Goal: Information Seeking & Learning: Check status

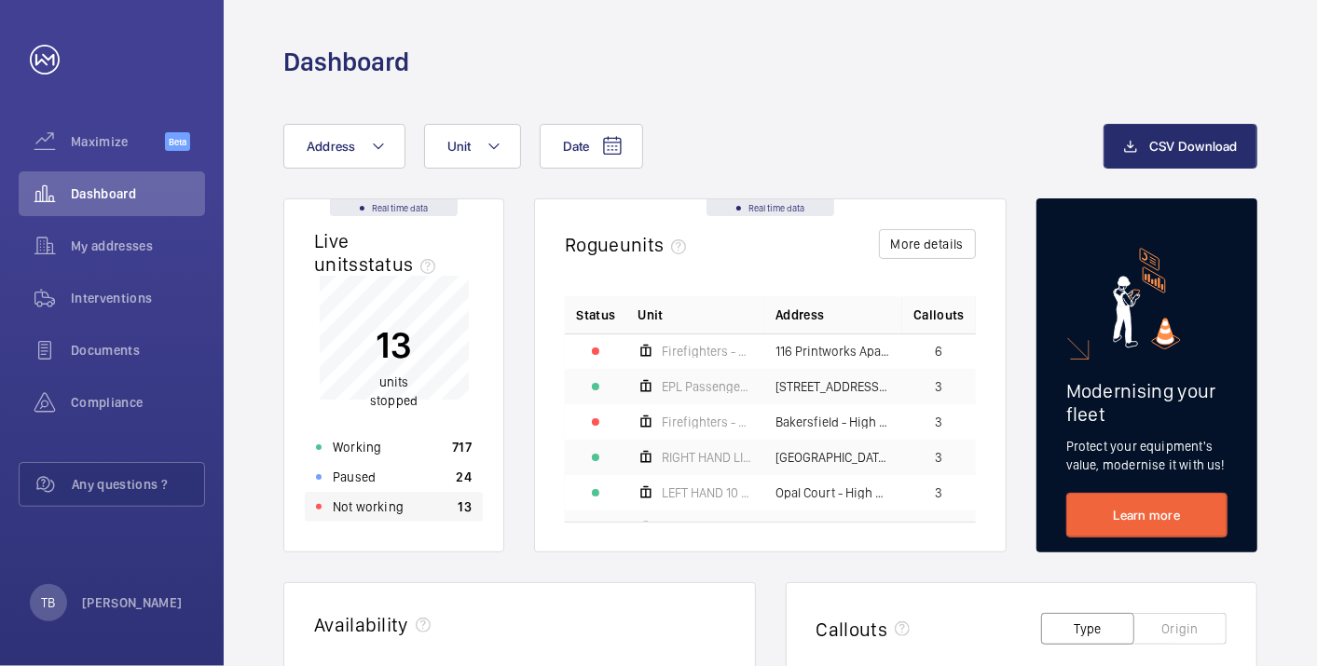
click at [457, 517] on div "Not working 13" at bounding box center [394, 507] width 178 height 30
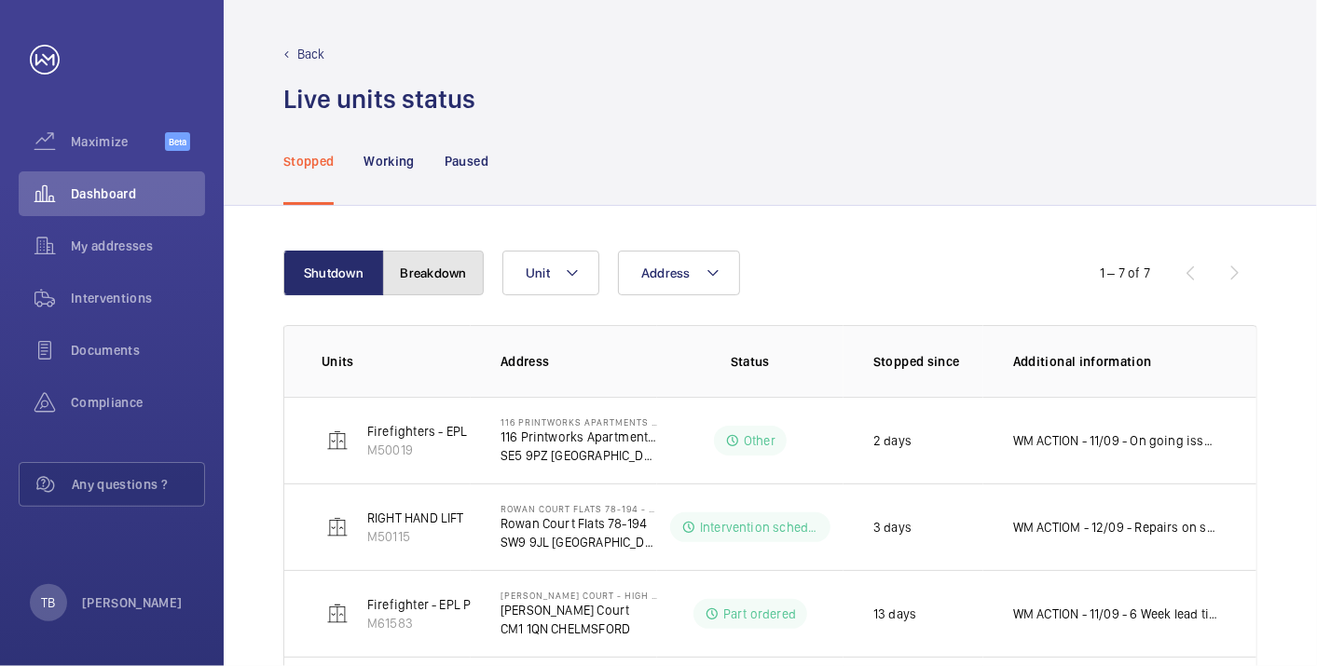
click at [437, 291] on button "Breakdown" at bounding box center [433, 273] width 101 height 45
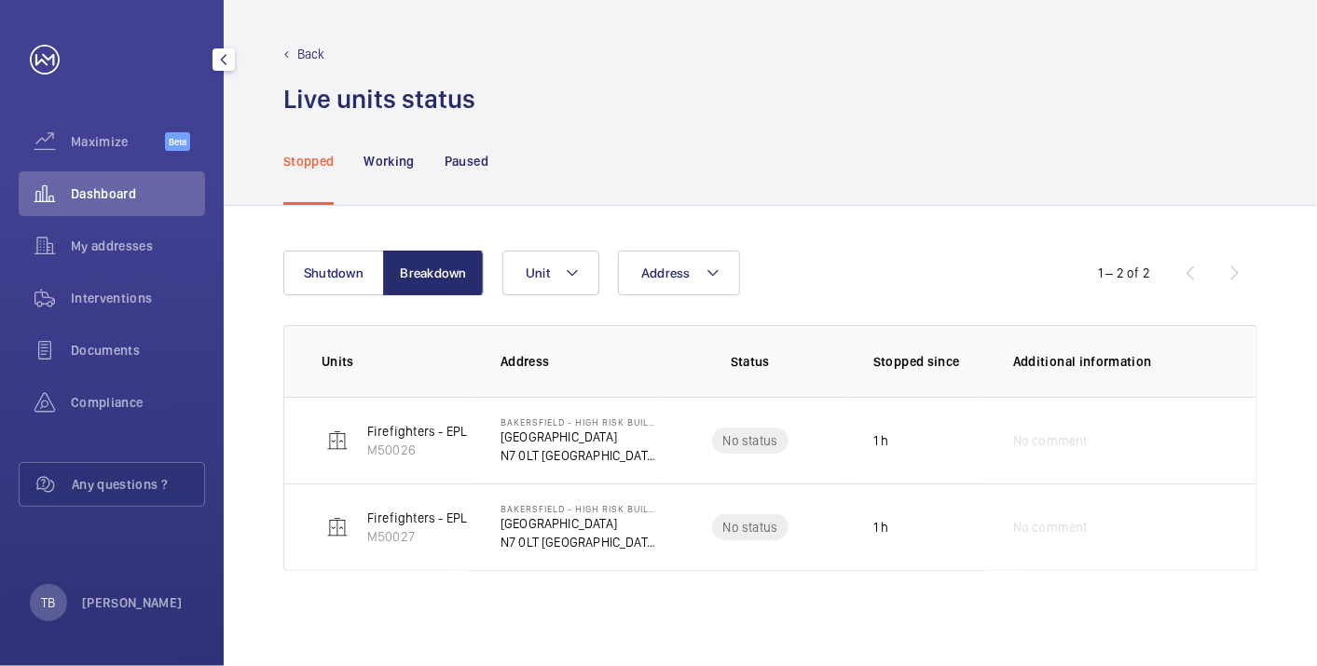
click at [137, 190] on span "Dashboard" at bounding box center [138, 194] width 134 height 19
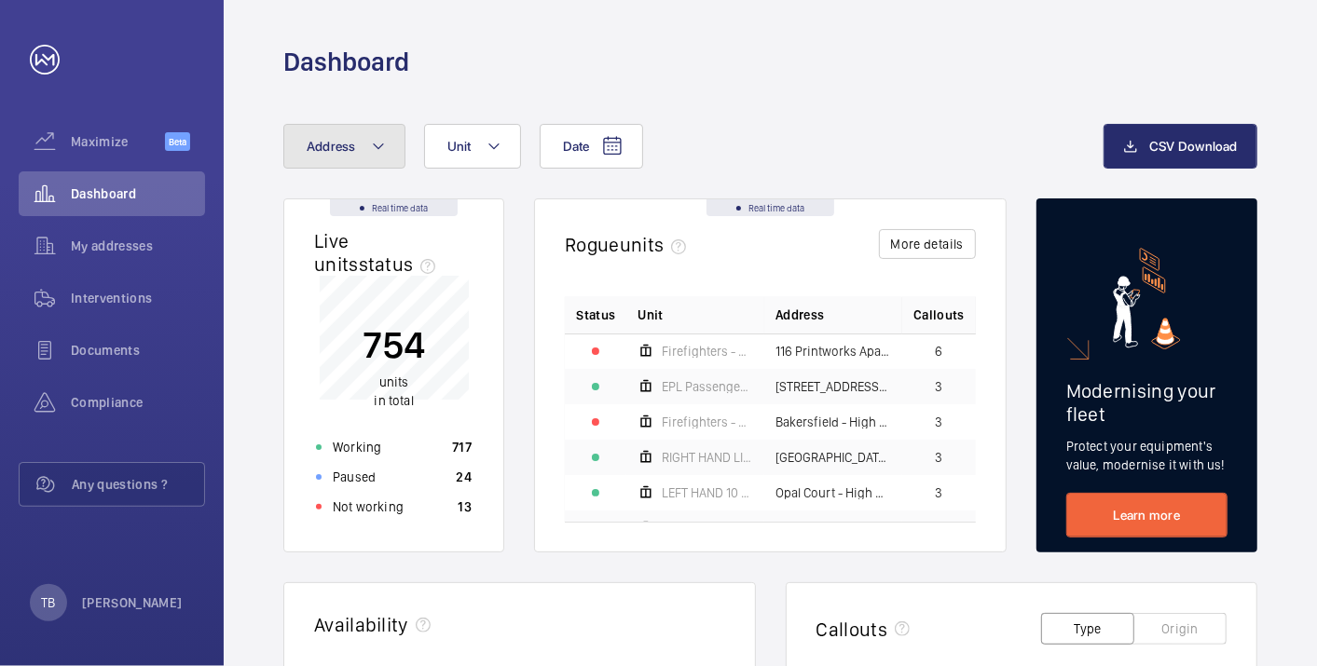
click at [316, 146] on span "Address" at bounding box center [331, 146] width 49 height 15
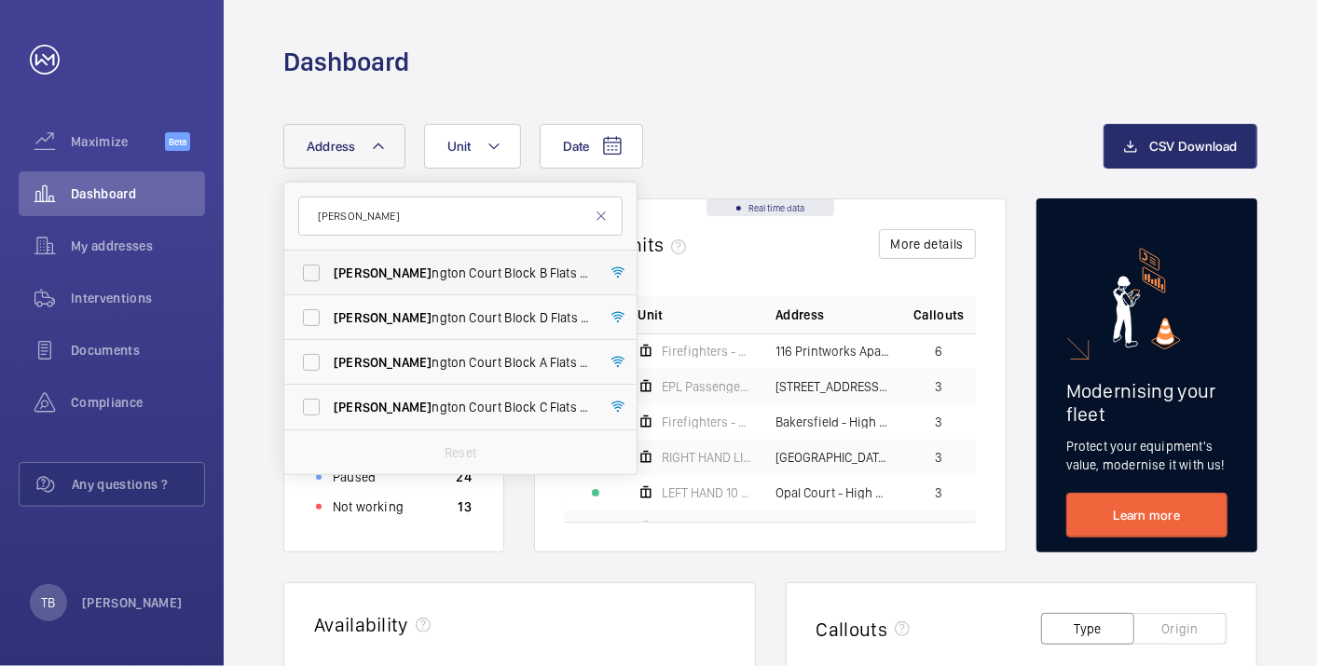
type input "[PERSON_NAME]"
click at [495, 264] on span "[PERSON_NAME] ngton Court Block B Flats 22-44 - High [STREET_ADDRESS][PERSON_NA…" at bounding box center [462, 273] width 256 height 19
click at [330, 263] on input "[PERSON_NAME] ngton Court Block B Flats 22-44 - High [STREET_ADDRESS][PERSON_NA…" at bounding box center [311, 272] width 37 height 37
checkbox input "true"
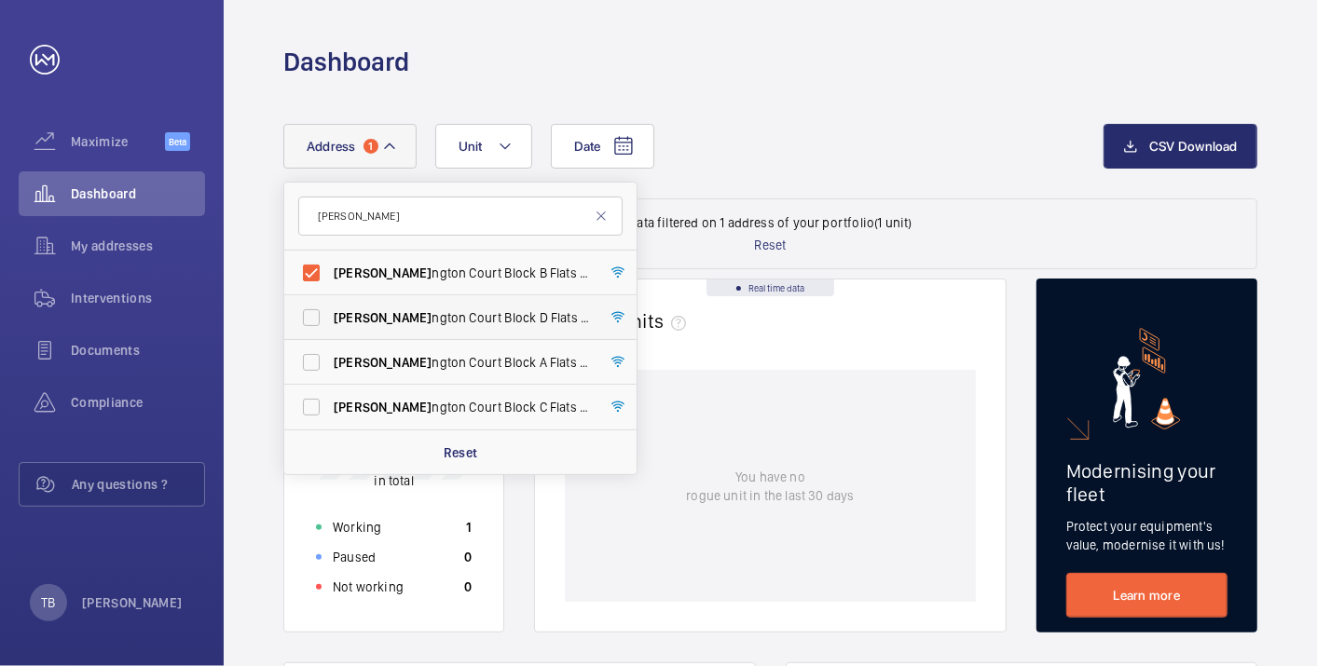
click at [500, 316] on span "[PERSON_NAME] ngton Court Block D Flats [STREET_ADDRESS][PERSON_NAME]" at bounding box center [462, 317] width 256 height 19
click at [330, 316] on input "[PERSON_NAME] ngton Court Block D Flats [STREET_ADDRESS][PERSON_NAME]" at bounding box center [311, 317] width 37 height 37
checkbox input "true"
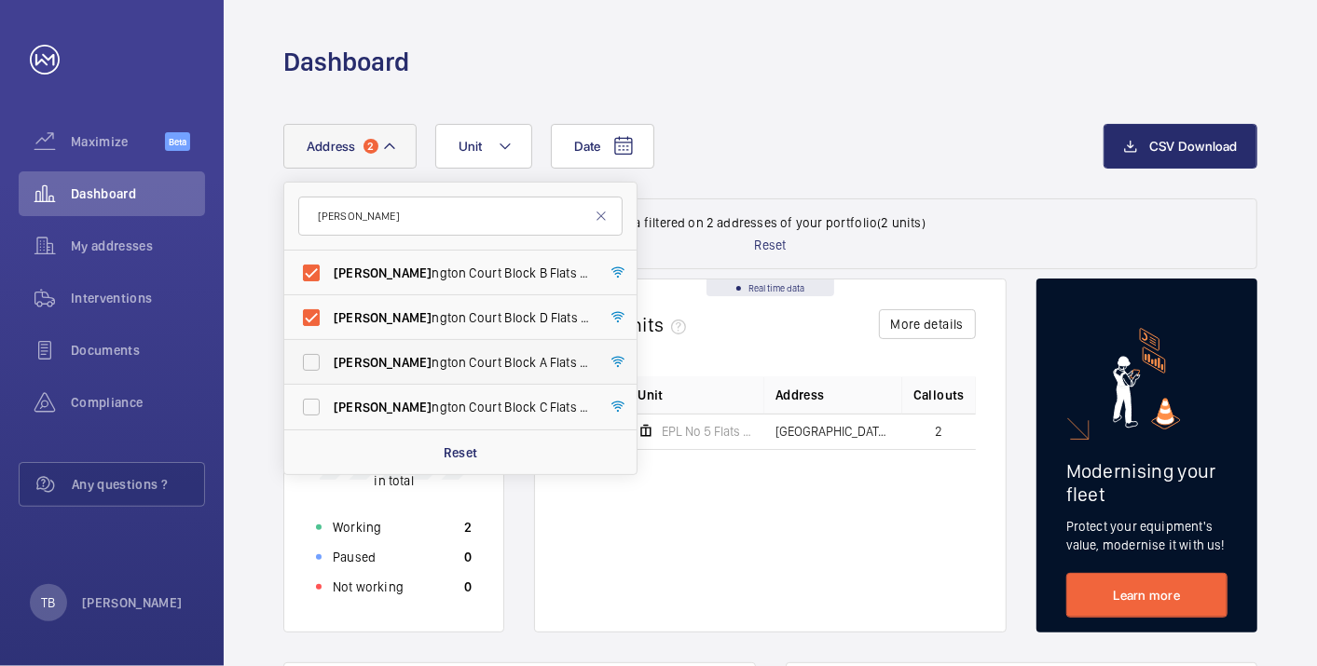
click at [496, 359] on span "[PERSON_NAME] ngton Court Block A Flats [STREET_ADDRESS][PERSON_NAME]" at bounding box center [462, 362] width 256 height 19
click at [330, 359] on input "[PERSON_NAME] ngton Court Block A Flats [STREET_ADDRESS][PERSON_NAME]" at bounding box center [311, 362] width 37 height 37
checkbox input "true"
click at [495, 399] on span "[PERSON_NAME] ngton Court Block C Flats [STREET_ADDRESS][PERSON_NAME]" at bounding box center [462, 407] width 256 height 19
click at [330, 399] on input "[PERSON_NAME] ngton Court Block C Flats [STREET_ADDRESS][PERSON_NAME]" at bounding box center [311, 407] width 37 height 37
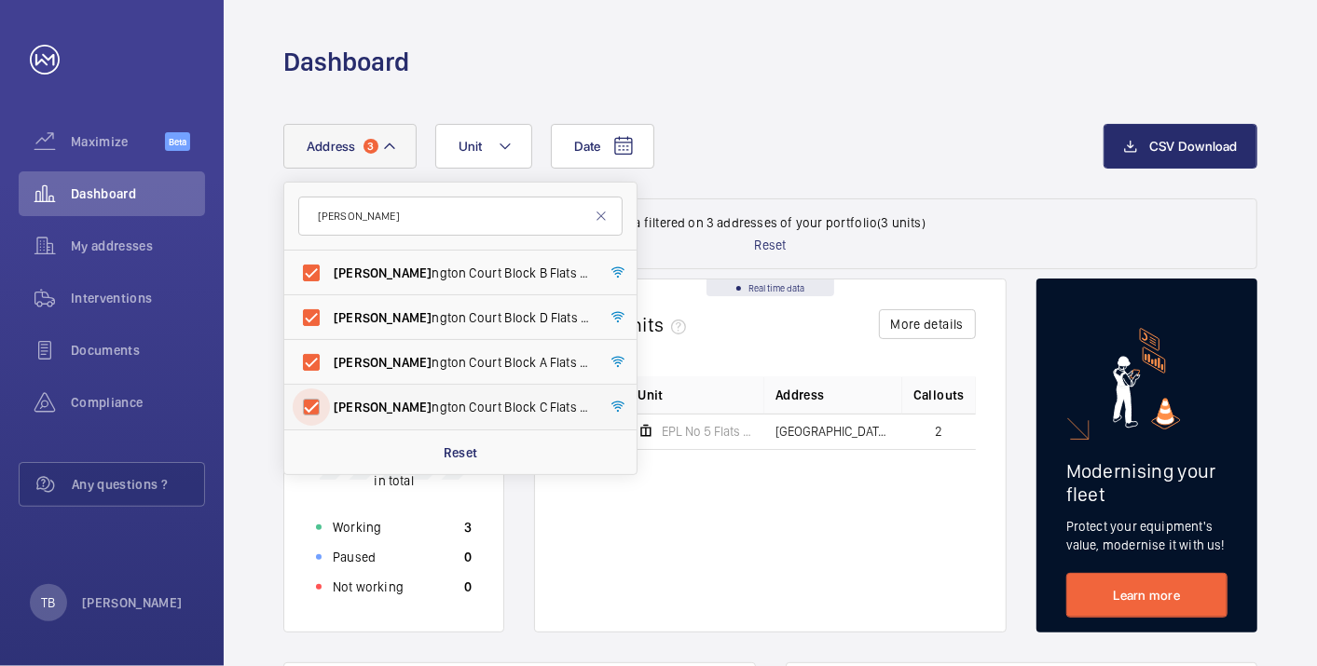
checkbox input "true"
click at [362, 528] on p "Working" at bounding box center [357, 527] width 48 height 19
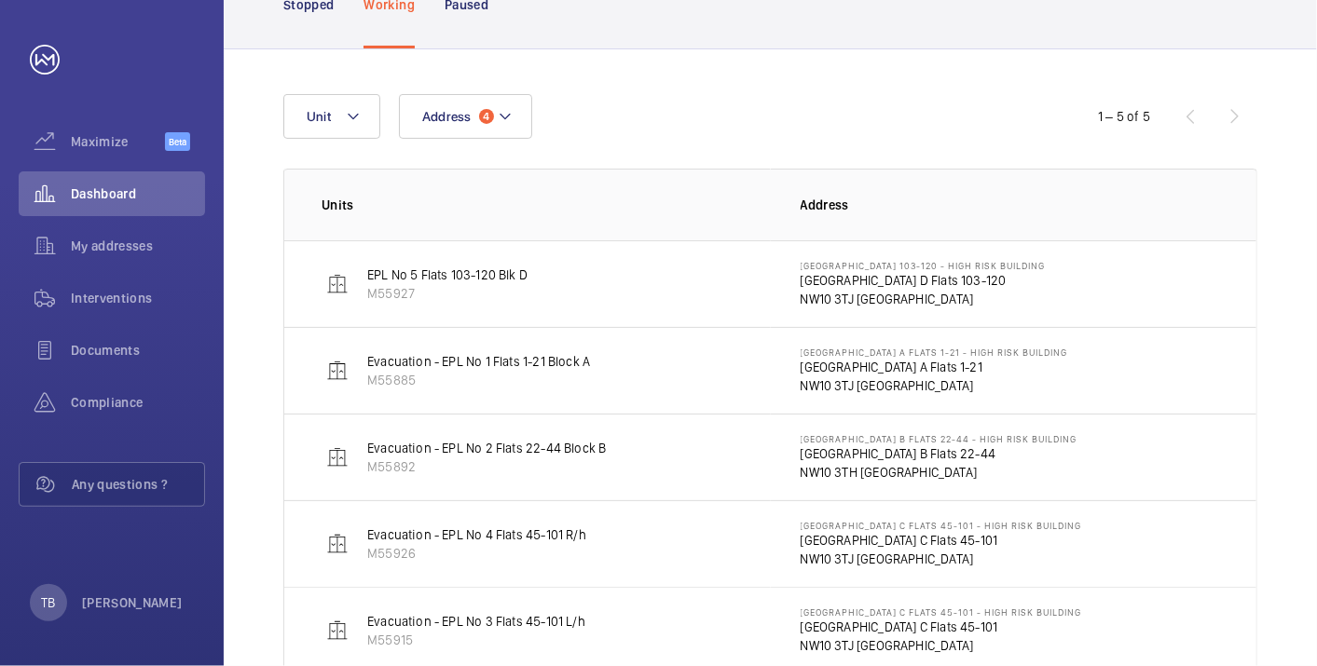
scroll to position [206, 0]
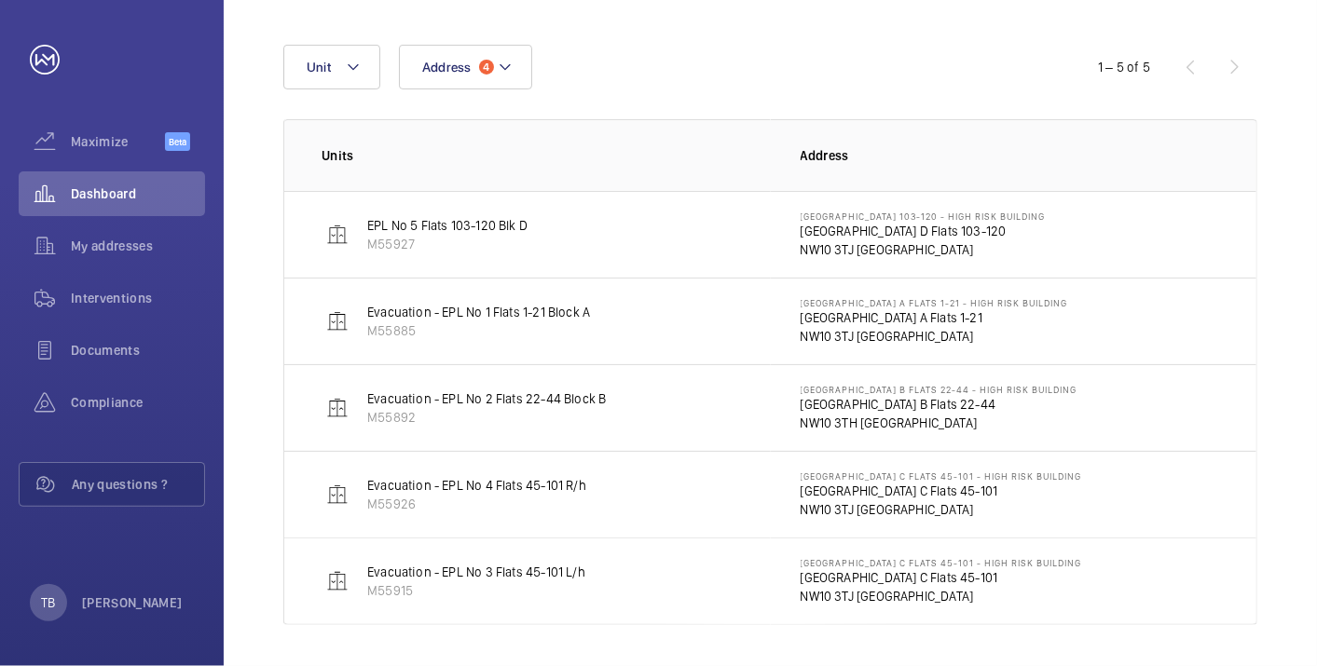
click at [848, 500] on p "NW10 3TJ [GEOGRAPHIC_DATA]" at bounding box center [941, 509] width 281 height 19
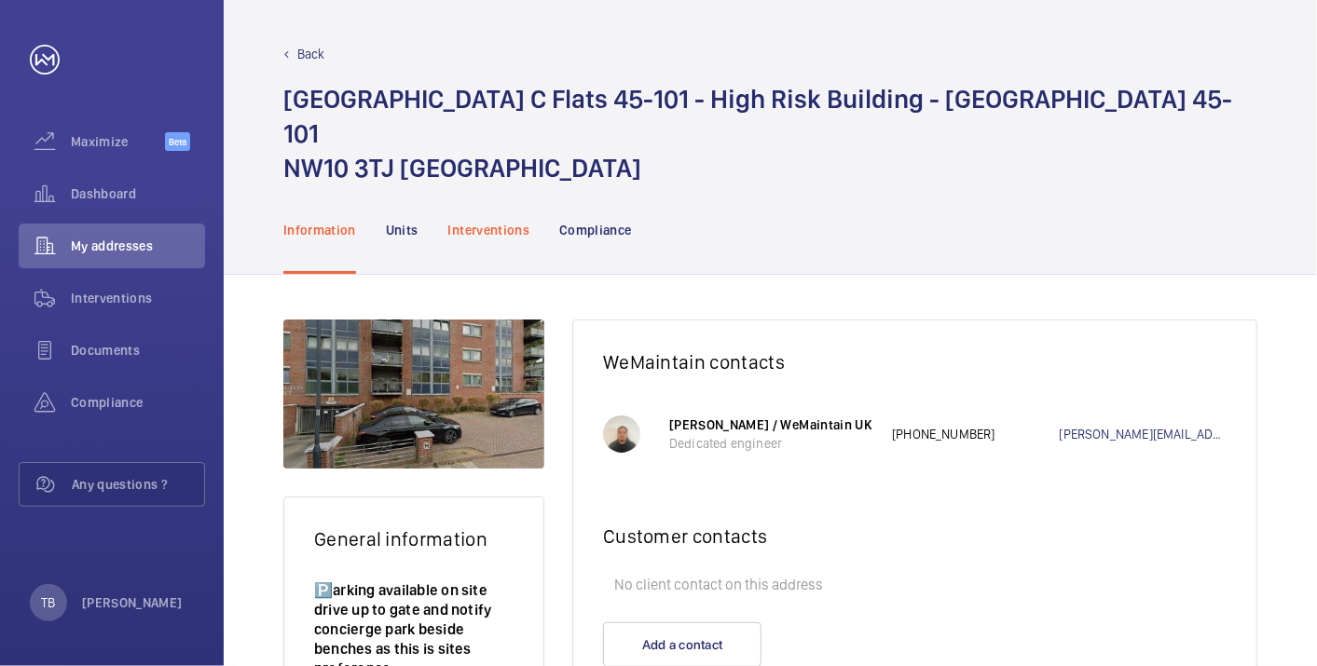
click at [492, 230] on p "Interventions" at bounding box center [489, 230] width 82 height 19
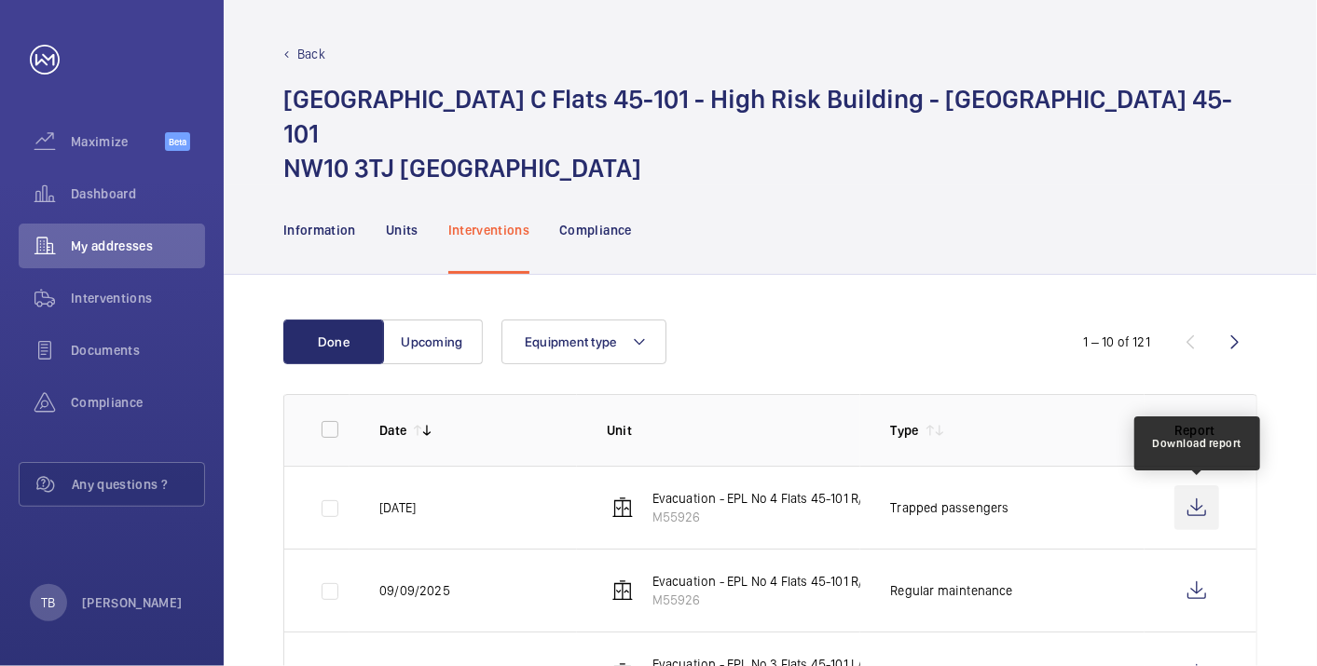
click at [1189, 498] on wm-front-icon-button at bounding box center [1196, 508] width 45 height 45
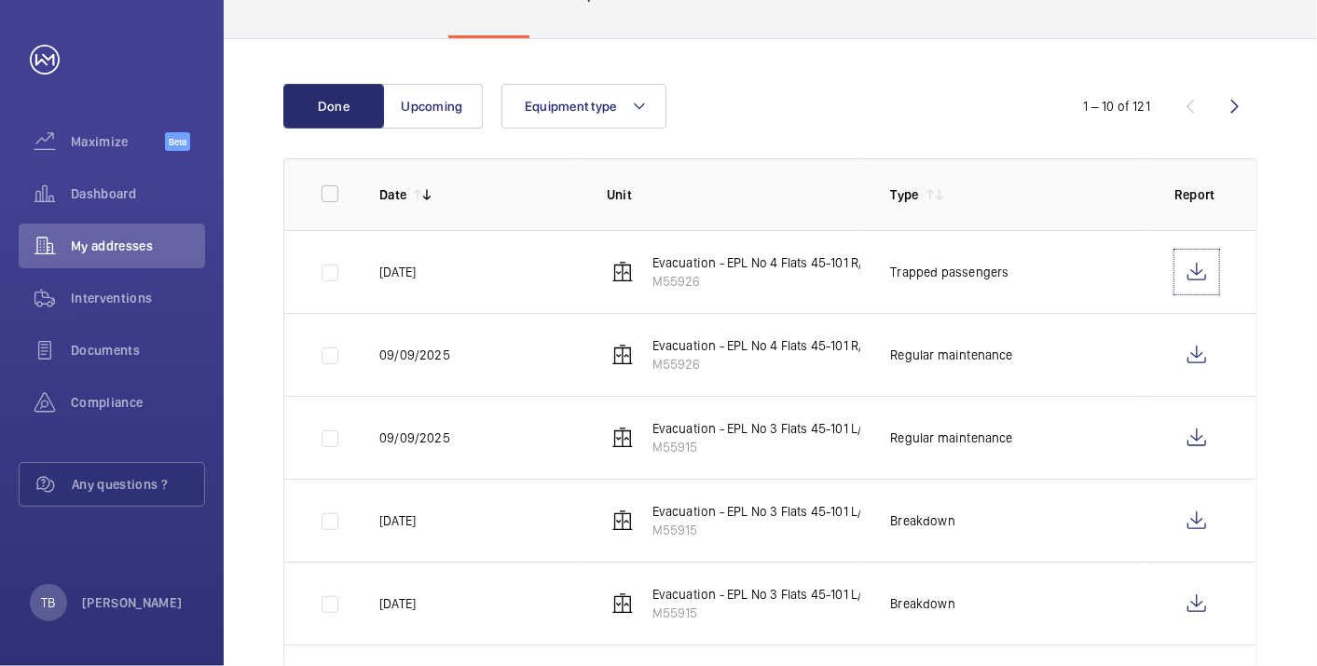
scroll to position [236, 0]
click at [116, 195] on span "Dashboard" at bounding box center [138, 194] width 134 height 19
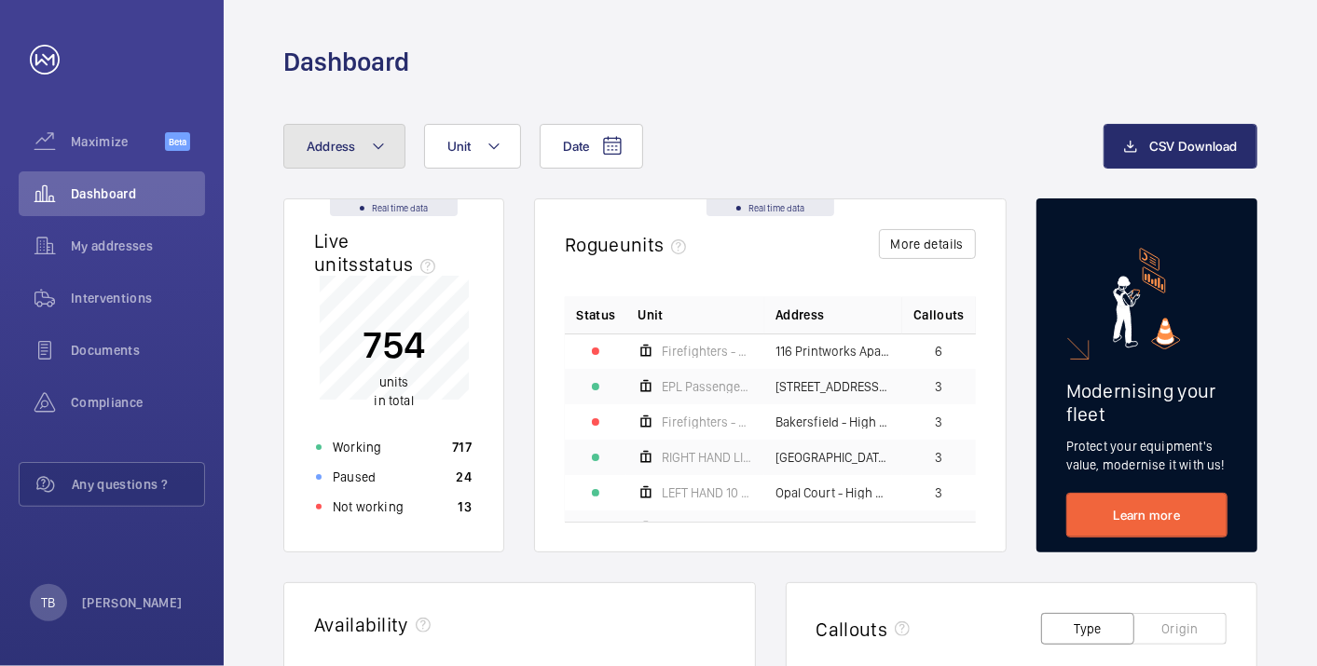
click at [377, 165] on button "Address" at bounding box center [344, 146] width 122 height 45
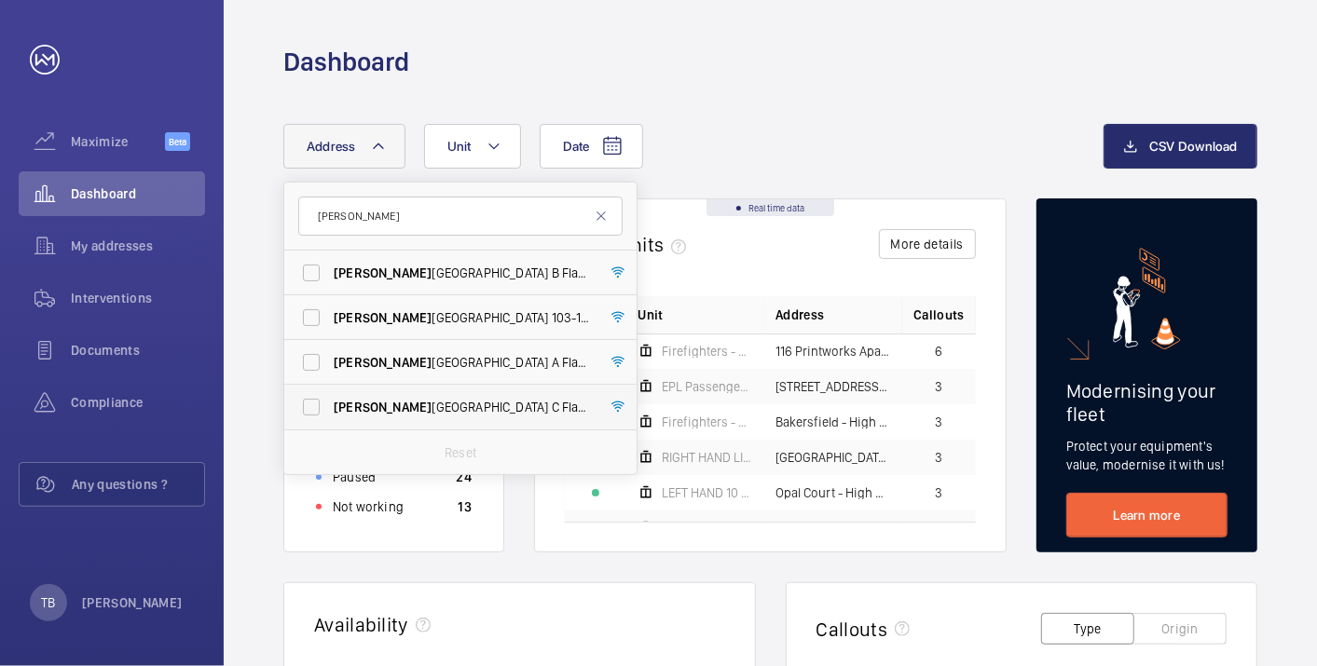
type input "[PERSON_NAME]"
click at [509, 412] on span "[PERSON_NAME][GEOGRAPHIC_DATA] C Flats [STREET_ADDRESS][PERSON_NAME]" at bounding box center [462, 407] width 256 height 19
click at [330, 412] on input "[PERSON_NAME][GEOGRAPHIC_DATA] C Flats [STREET_ADDRESS][PERSON_NAME]" at bounding box center [311, 407] width 37 height 37
checkbox input "true"
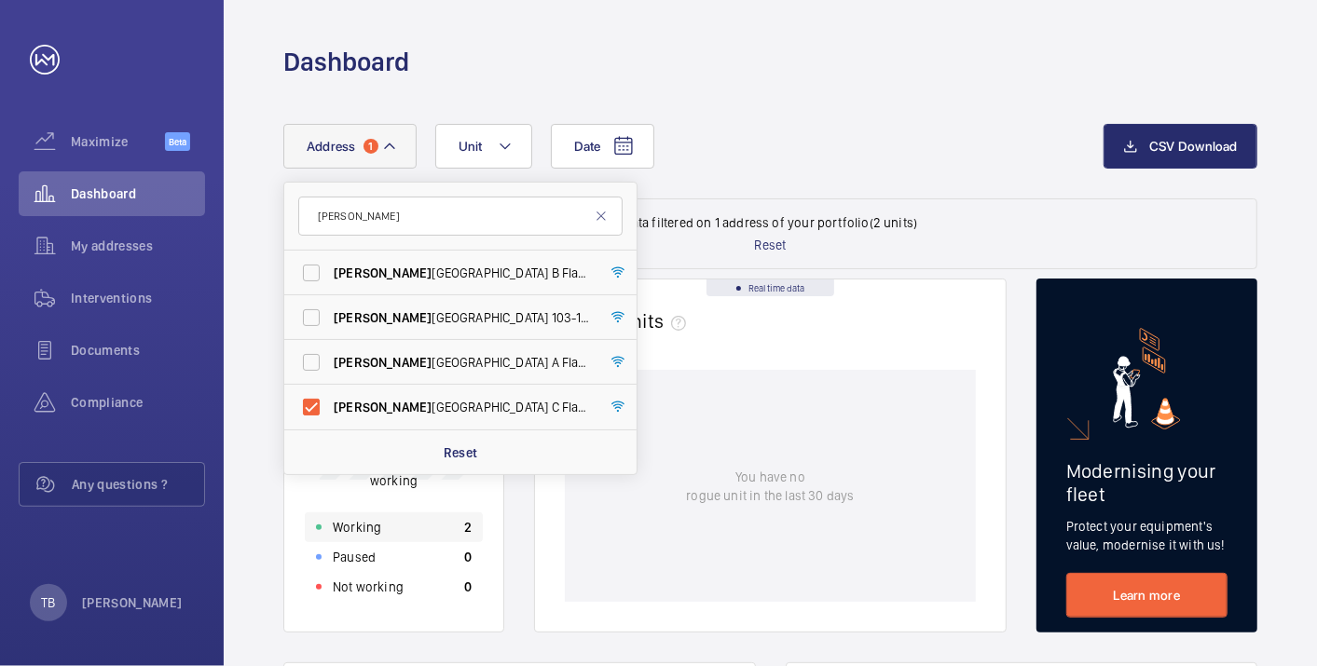
click at [415, 519] on div "Working 2" at bounding box center [394, 528] width 178 height 30
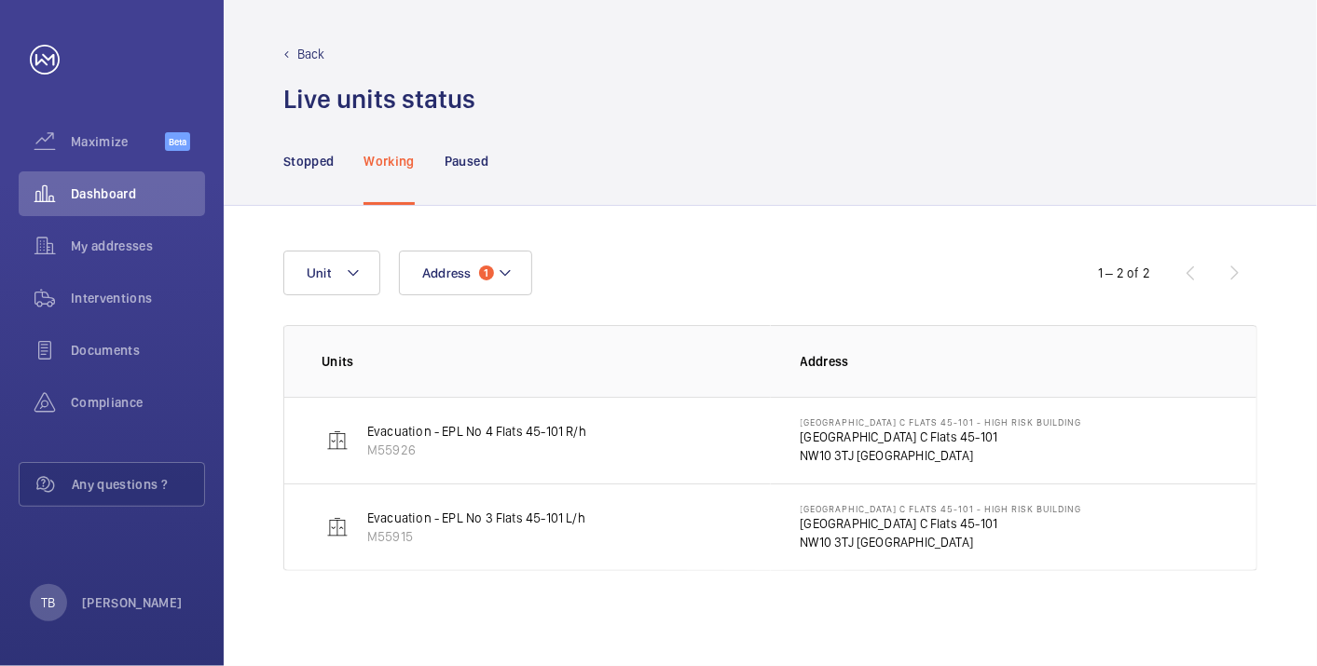
click at [860, 447] on p "NW10 3TJ [GEOGRAPHIC_DATA]" at bounding box center [941, 455] width 281 height 19
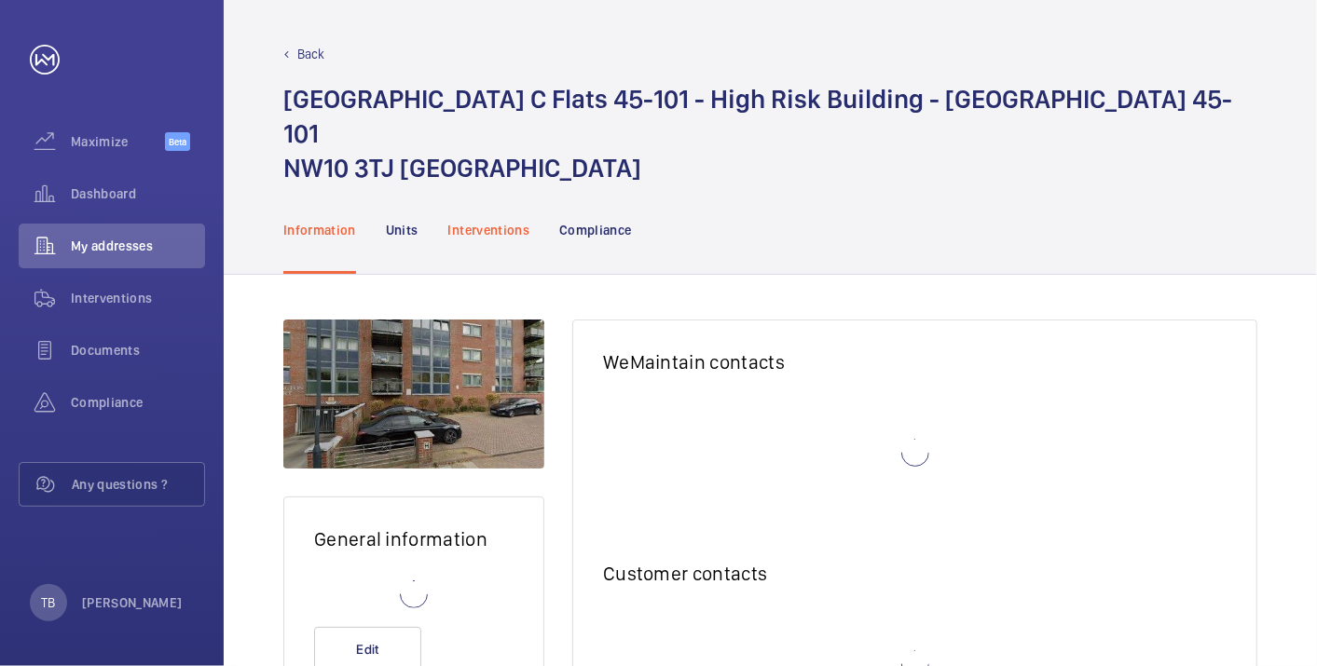
click at [483, 226] on p "Interventions" at bounding box center [489, 230] width 82 height 19
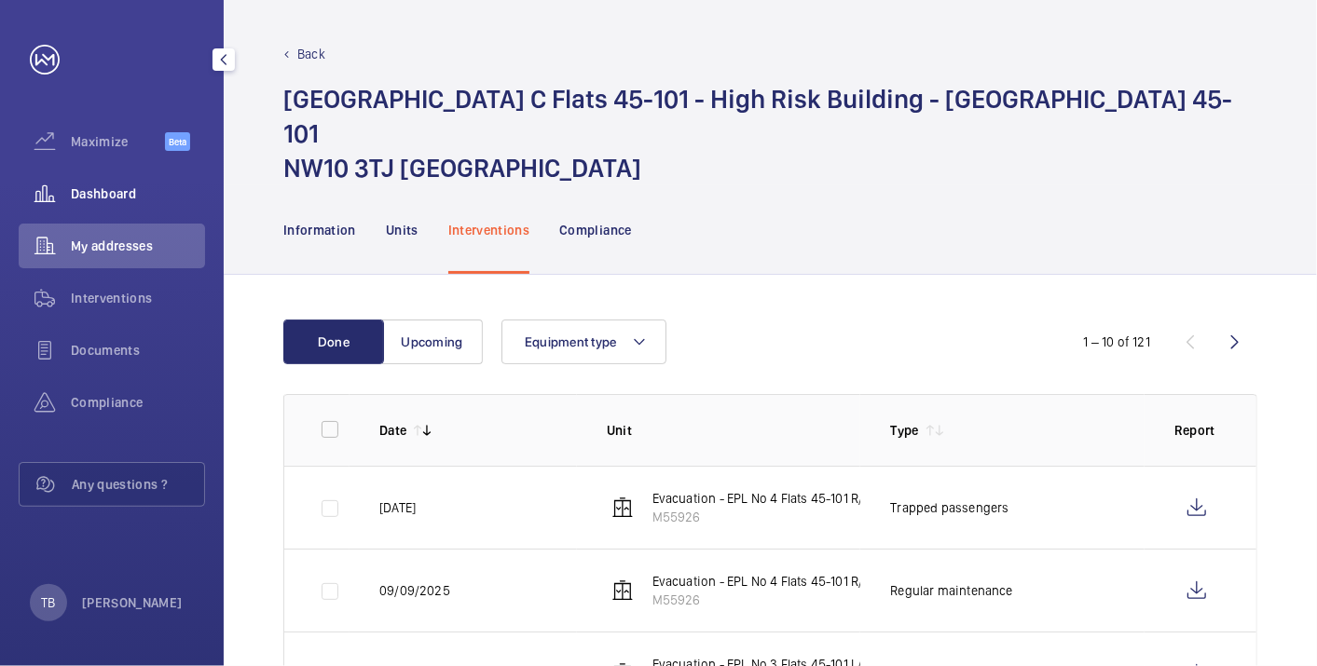
click at [93, 191] on span "Dashboard" at bounding box center [138, 194] width 134 height 19
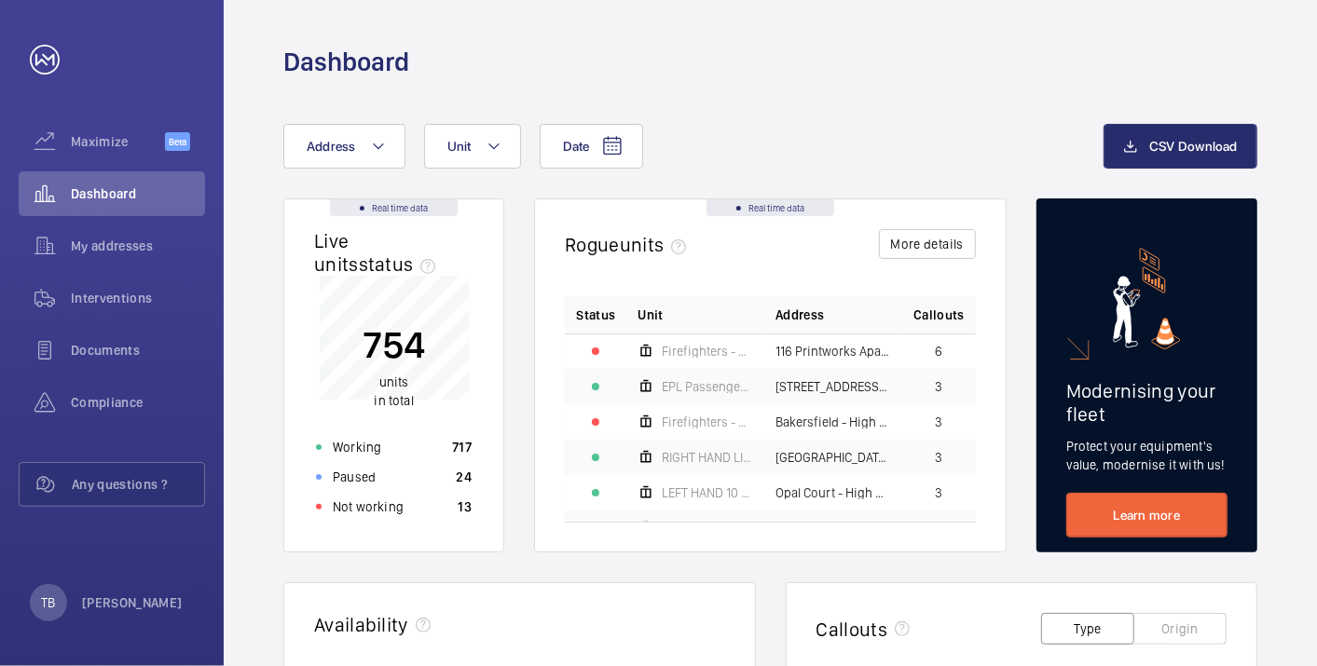
click at [895, 69] on div "Dashboard" at bounding box center [770, 62] width 974 height 34
